Goal: Find specific page/section: Find specific page/section

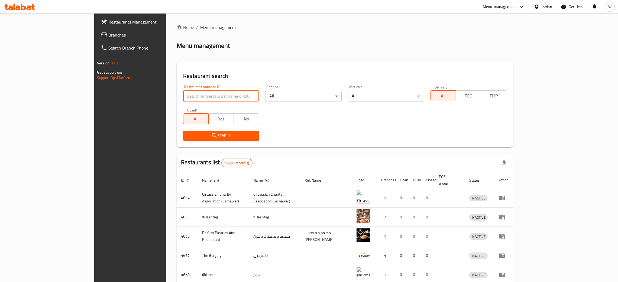
click at [183, 99] on input "search" at bounding box center [221, 96] width 76 height 11
type input "ن"
type input "kiwi"
click button "Search" at bounding box center [221, 136] width 76 height 10
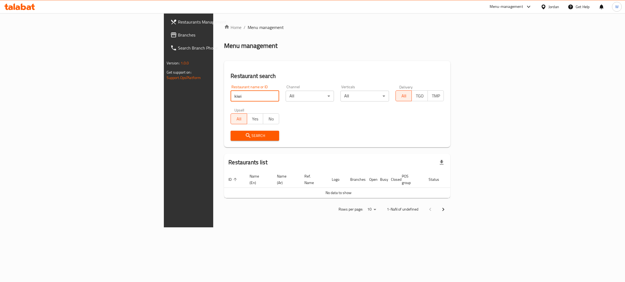
click button "Search" at bounding box center [254, 136] width 49 height 10
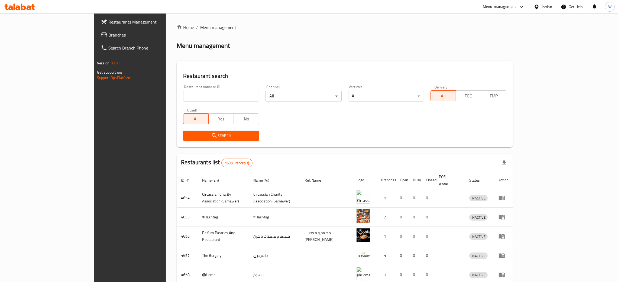
click at [183, 92] on input "search" at bounding box center [221, 96] width 76 height 11
click button "Search" at bounding box center [221, 136] width 76 height 10
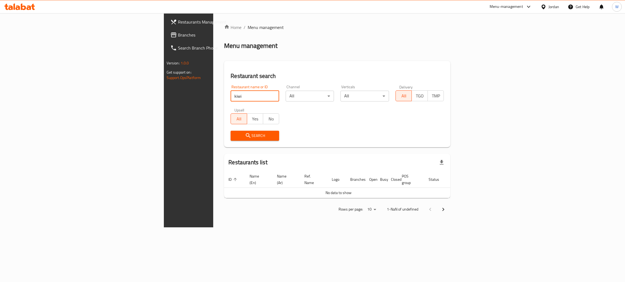
click at [235, 137] on span "Search" at bounding box center [255, 136] width 40 height 7
drag, startPoint x: 152, startPoint y: 92, endPoint x: 0, endPoint y: 104, distance: 152.3
click at [164, 105] on div "Restaurants Management Branches Search Branch Phone Version: 1.0.0 Get support …" at bounding box center [312, 120] width 297 height 214
click button "Search" at bounding box center [254, 136] width 49 height 10
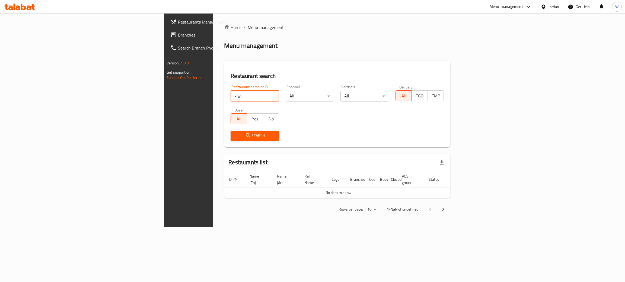
click button "Search" at bounding box center [254, 136] width 49 height 10
click at [227, 129] on div "Search" at bounding box center [254, 136] width 55 height 17
click at [230, 131] on button "Search" at bounding box center [254, 136] width 49 height 10
drag, startPoint x: 144, startPoint y: 96, endPoint x: 42, endPoint y: 107, distance: 103.4
click at [164, 107] on div "Restaurants Management Branches Search Branch Phone Version: 1.0.0 Get support …" at bounding box center [312, 120] width 297 height 214
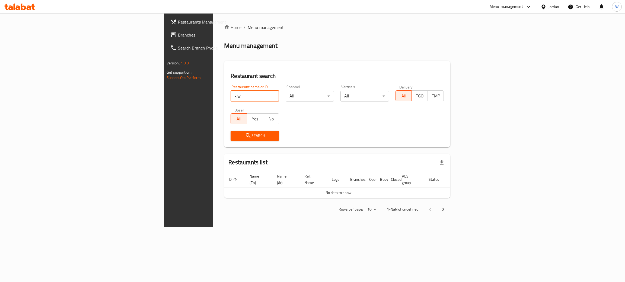
click button "Search" at bounding box center [254, 136] width 49 height 10
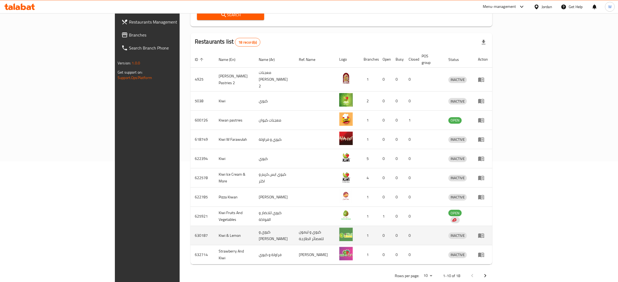
scroll to position [123, 0]
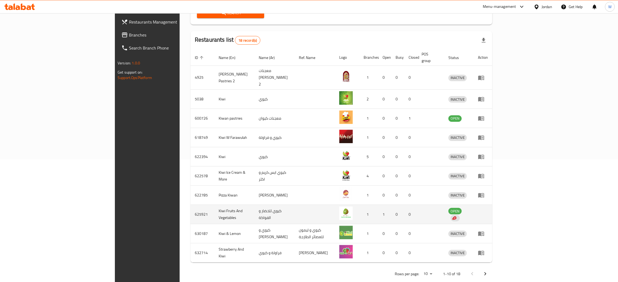
click at [214, 205] on td "Kiwi Fruits And Vegetables" at bounding box center [234, 214] width 40 height 19
copy td "Kiwi Fruits And Vegetables"
click at [462, 208] on span "OPEN" at bounding box center [455, 211] width 13 height 6
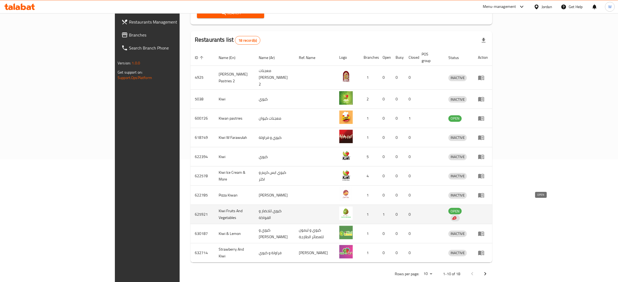
click at [462, 208] on span "OPEN" at bounding box center [455, 211] width 13 height 6
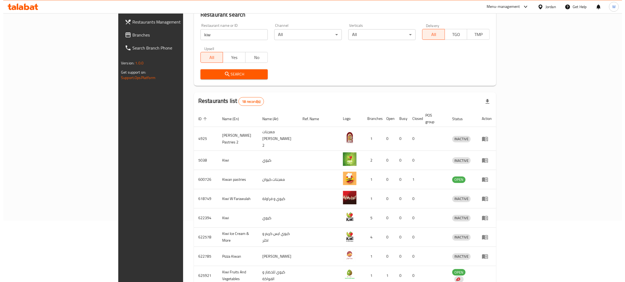
scroll to position [0, 0]
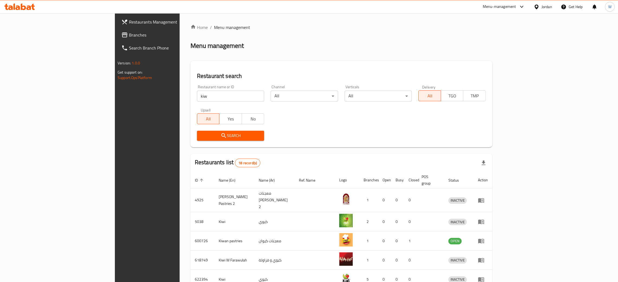
drag, startPoint x: 103, startPoint y: 107, endPoint x: 54, endPoint y: 107, distance: 48.8
click at [115, 107] on div "Restaurants Management Branches Search Branch Phone Version: 1.0.0 Get support …" at bounding box center [309, 214] width 388 height 402
paste input "Kiwi Fruits And Vegetables"
click at [201, 134] on span "Search" at bounding box center [230, 136] width 59 height 7
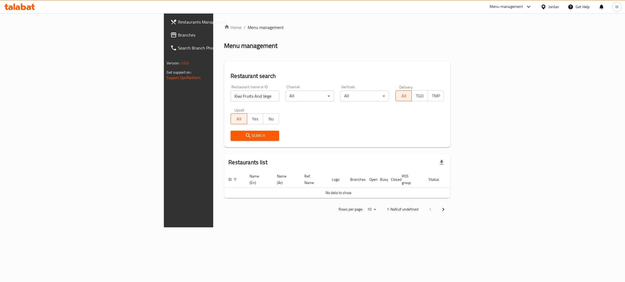
click at [230, 99] on input "Kiwi Fruits And Vegetables" at bounding box center [254, 96] width 49 height 11
click button "Search" at bounding box center [254, 136] width 49 height 10
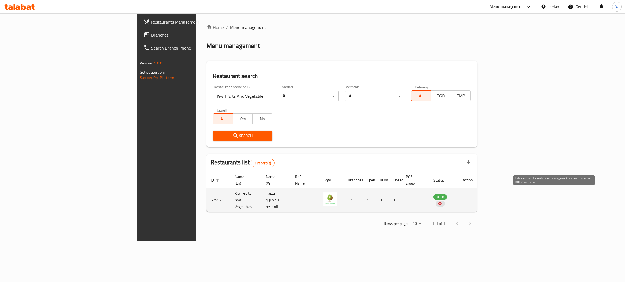
click at [441, 202] on img "enhanced table" at bounding box center [438, 204] width 5 height 5
click at [446, 194] on span "OPEN" at bounding box center [439, 197] width 13 height 6
click at [261, 192] on td "كيوي للخضار و الفواكة" at bounding box center [276, 201] width 30 height 24
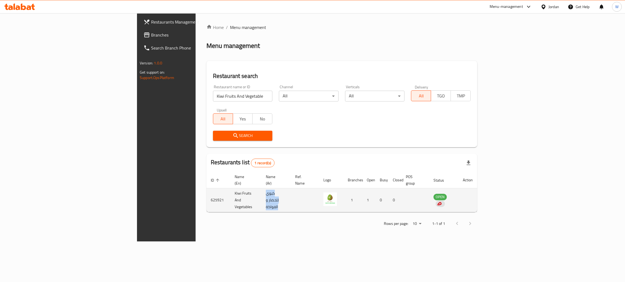
click at [261, 192] on td "كيوي للخضار و الفواكة" at bounding box center [276, 201] width 30 height 24
copy td "كيوي للخضار و الفواكة"
click at [206, 193] on td "625921" at bounding box center [218, 201] width 24 height 24
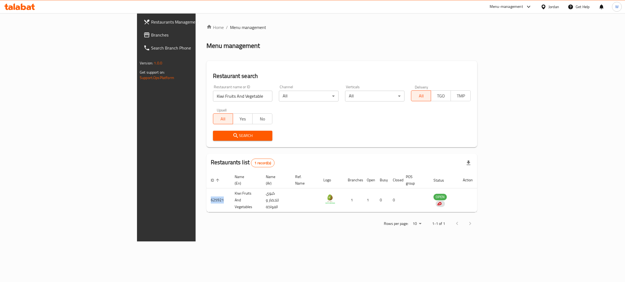
copy td "625921"
drag, startPoint x: 163, startPoint y: 100, endPoint x: 17, endPoint y: 107, distance: 146.6
click at [137, 107] on div "Restaurants Management Branches Search Branch Phone Version: 1.0.0 Get support …" at bounding box center [312, 127] width 351 height 229
paste input "625921"
type input "625921"
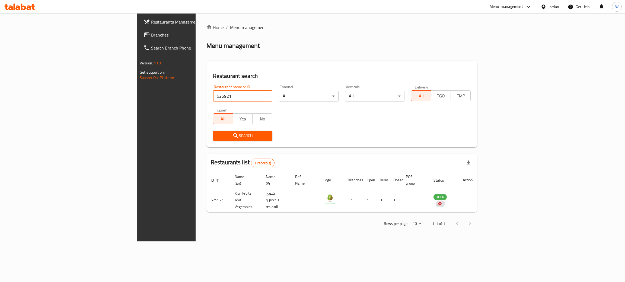
click at [217, 136] on span "Search" at bounding box center [242, 136] width 51 height 7
click at [151, 23] on span "Restaurants Management" at bounding box center [194, 22] width 86 height 7
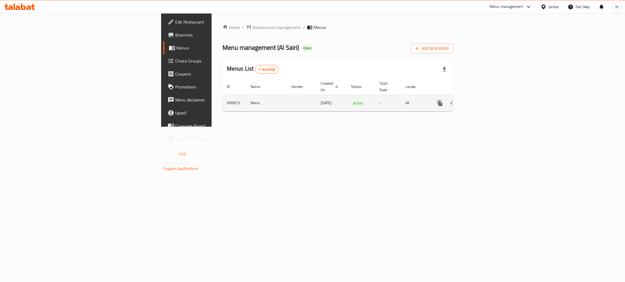
click at [482, 100] on icon "enhanced table" at bounding box center [479, 103] width 7 height 7
